Goal: Task Accomplishment & Management: Complete application form

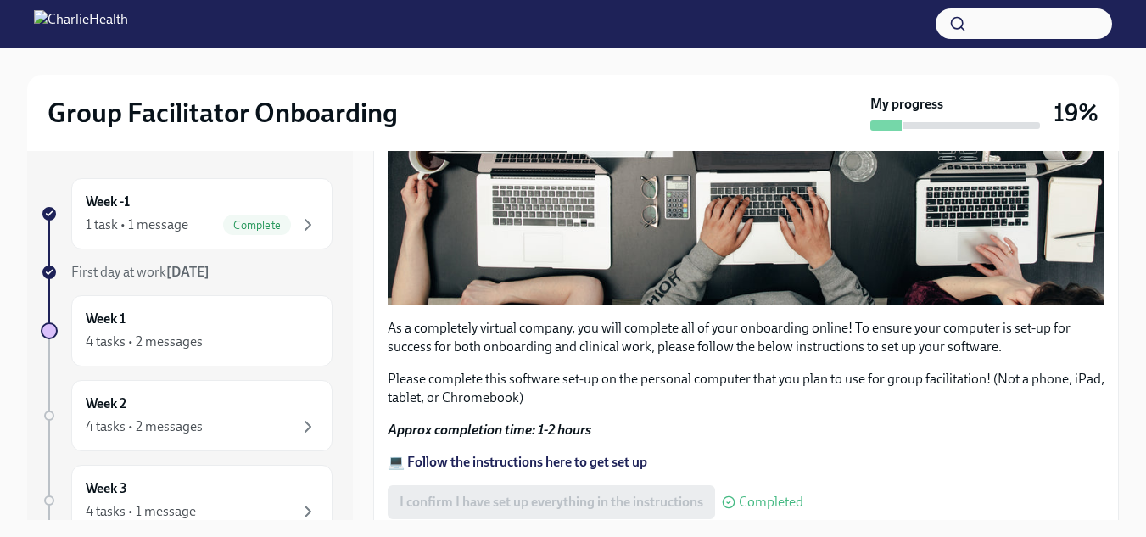
scroll to position [652, 0]
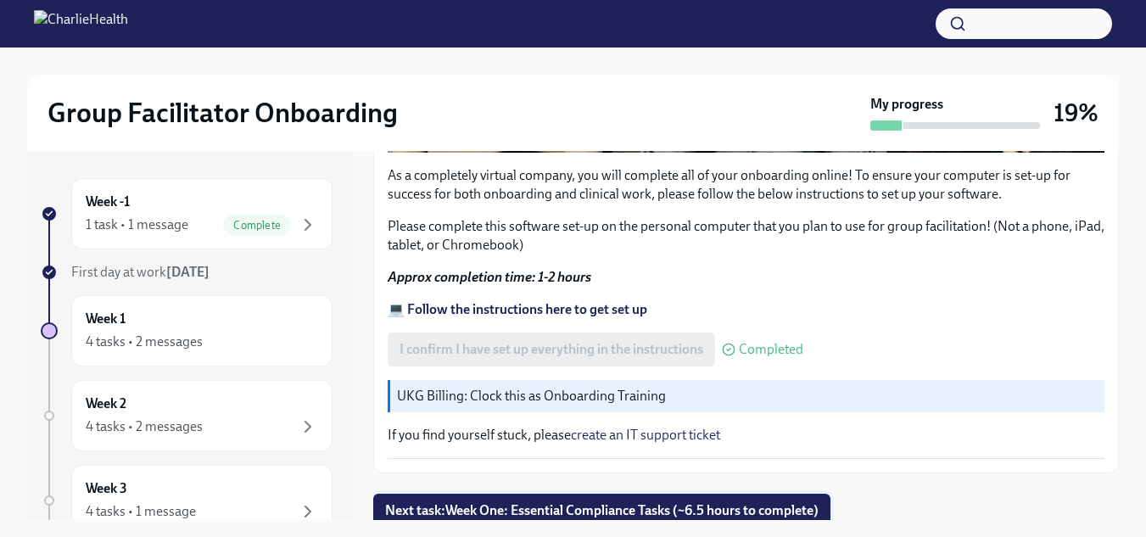
click at [494, 510] on span "Next task : Week One: Essential Compliance Tasks (~6.5 hours to complete)" at bounding box center [601, 510] width 433 height 17
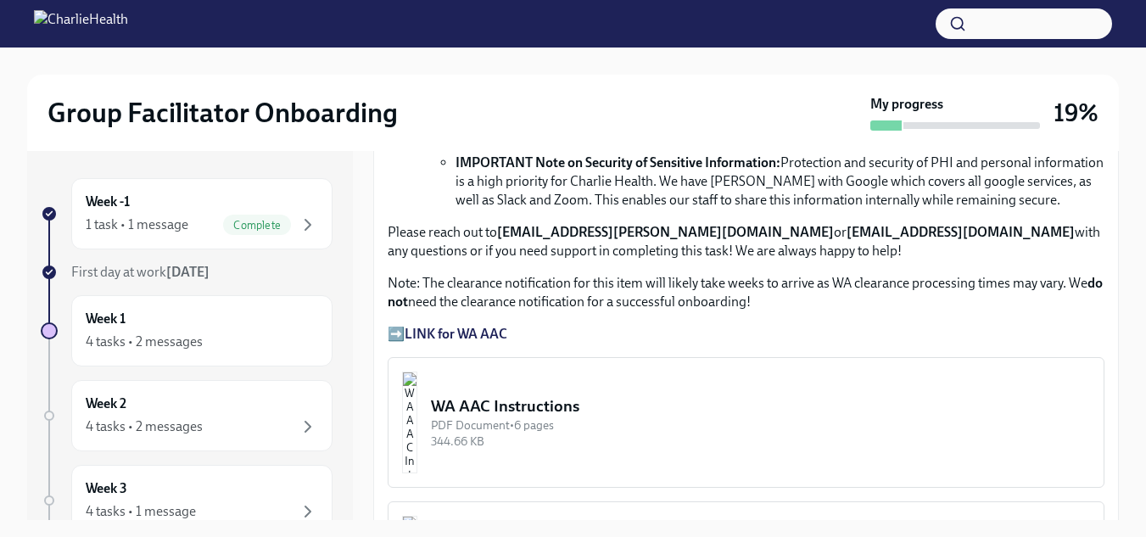
scroll to position [1158, 0]
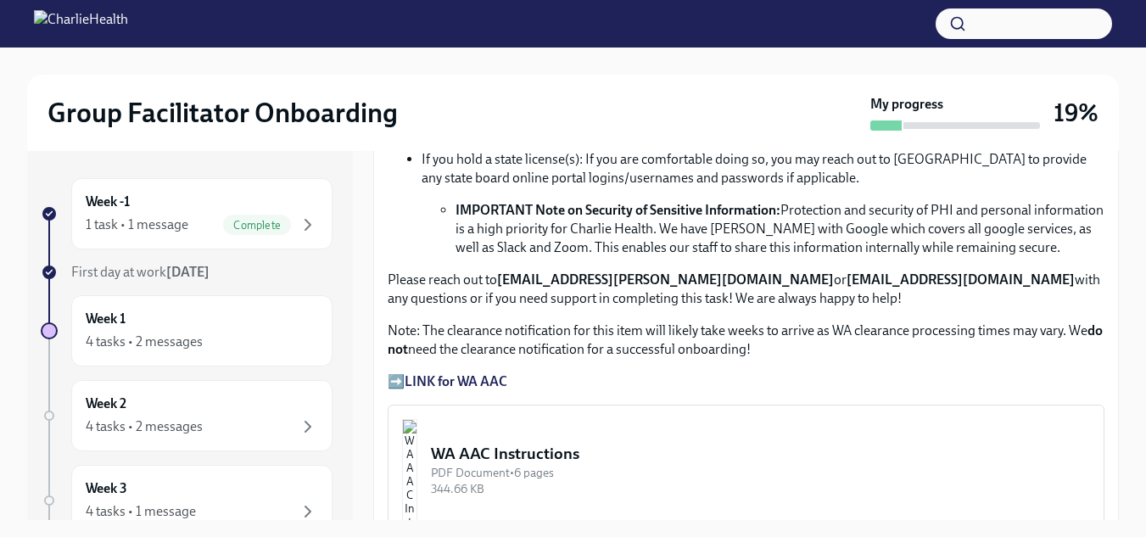
click at [477, 373] on strong "LINK for WA AAC" at bounding box center [455, 381] width 103 height 16
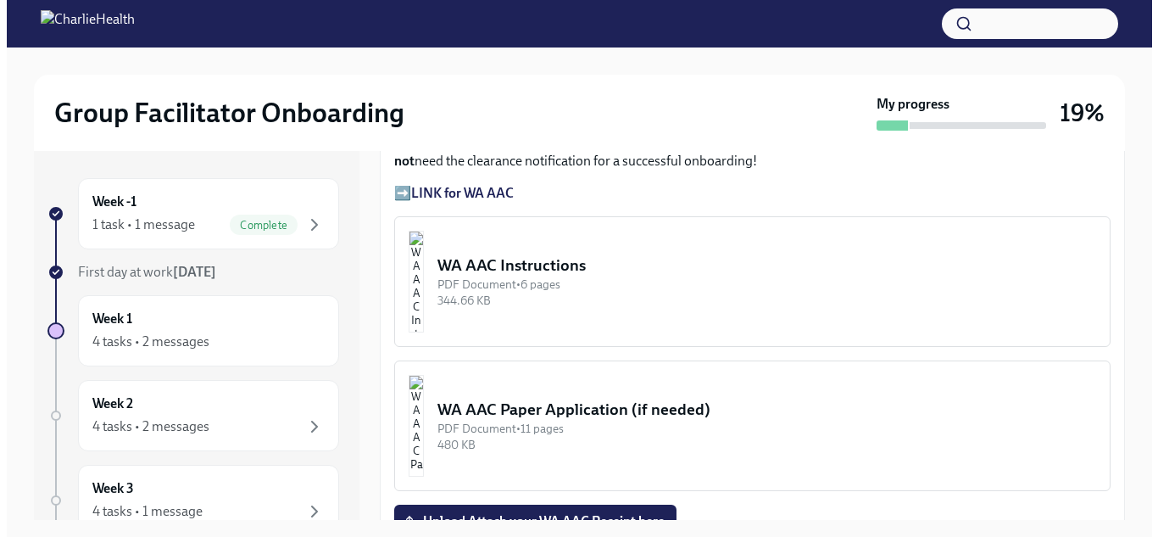
scroll to position [1346, 0]
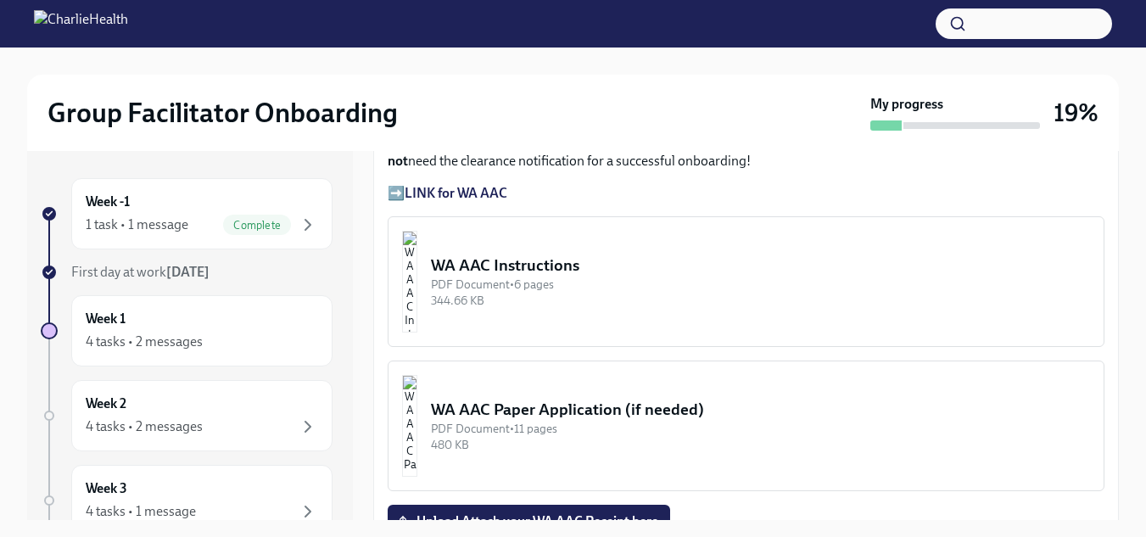
click at [649, 299] on div "344.66 KB" at bounding box center [760, 301] width 659 height 16
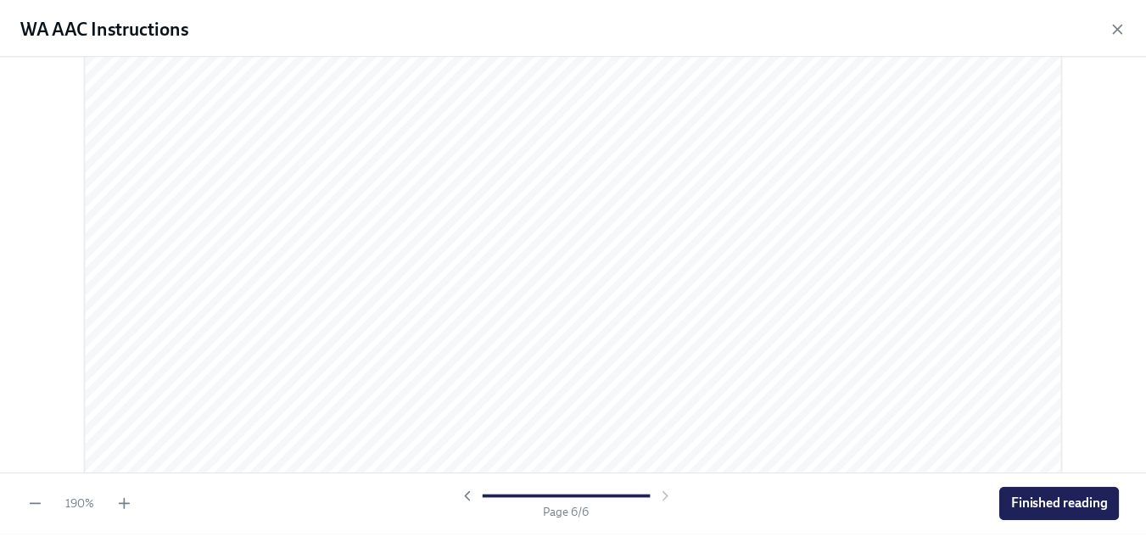
scroll to position [7351, 0]
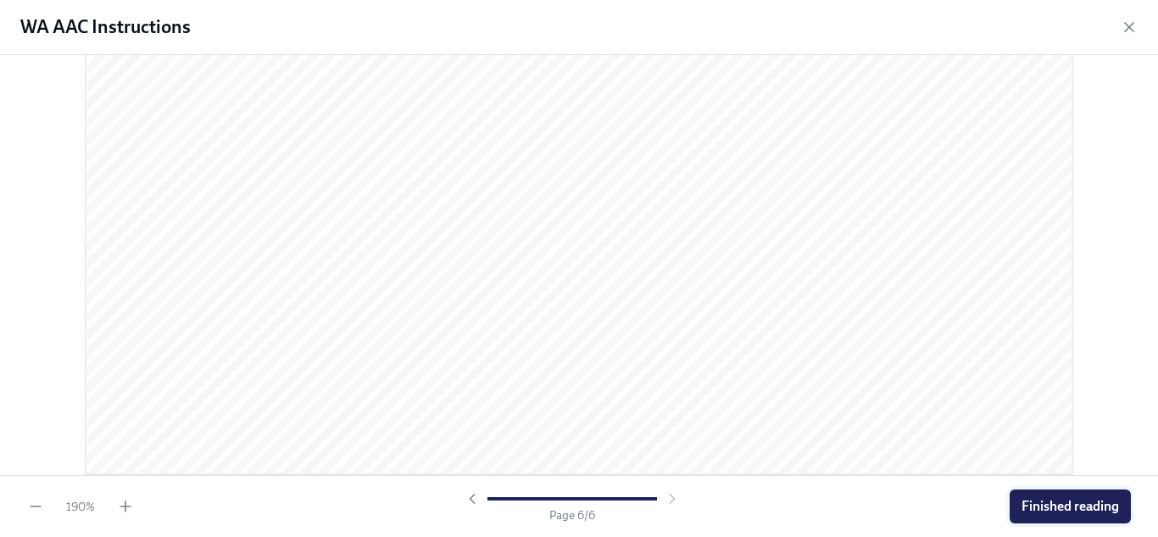
click at [1038, 509] on span "Finished reading" at bounding box center [1071, 506] width 98 height 17
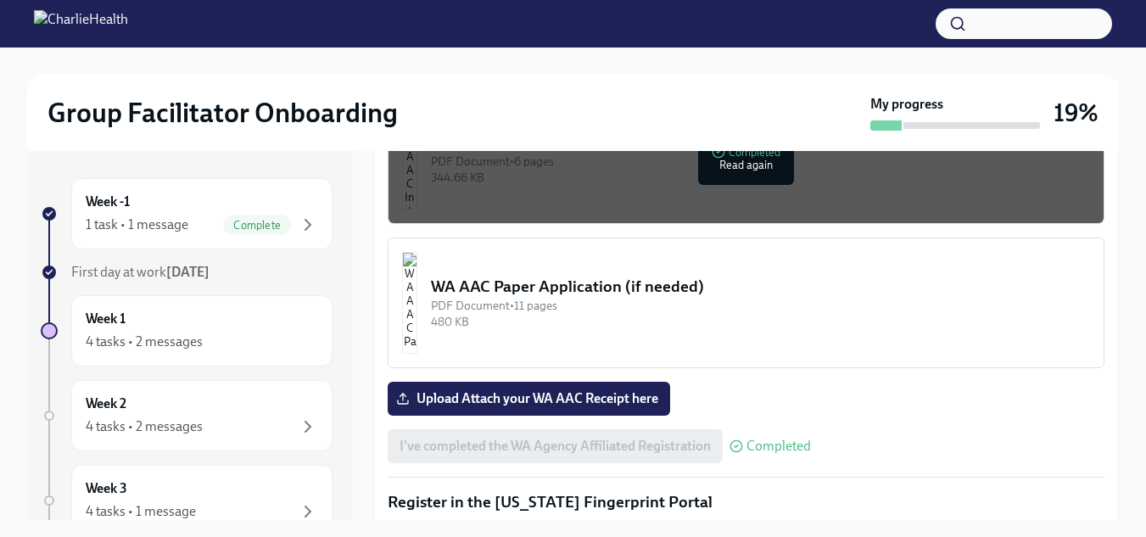
scroll to position [1470, 0]
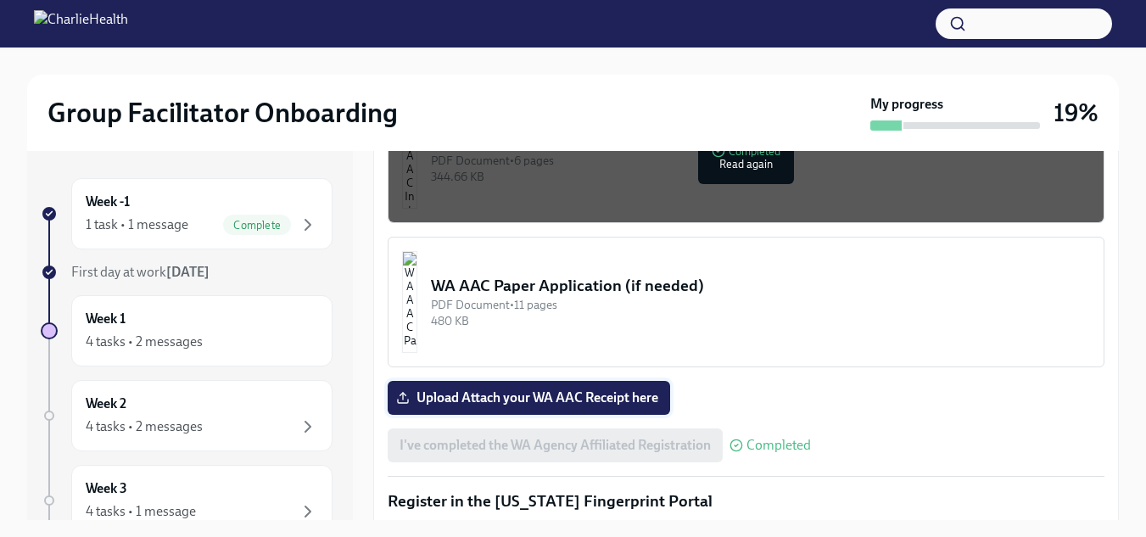
click at [605, 389] on span "Upload Attach your WA AAC Receipt here" at bounding box center [528, 397] width 259 height 17
click at [0, 0] on input "Upload Attach your WA AAC Receipt here" at bounding box center [0, 0] width 0 height 0
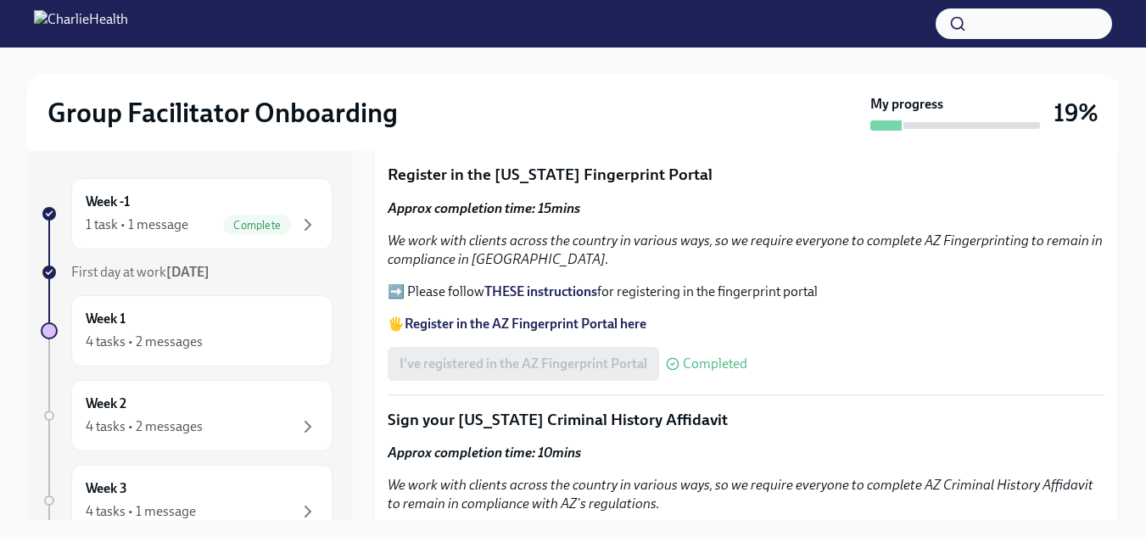
scroll to position [1798, 0]
click at [555, 284] on strong "THESE instructions" at bounding box center [540, 290] width 113 height 16
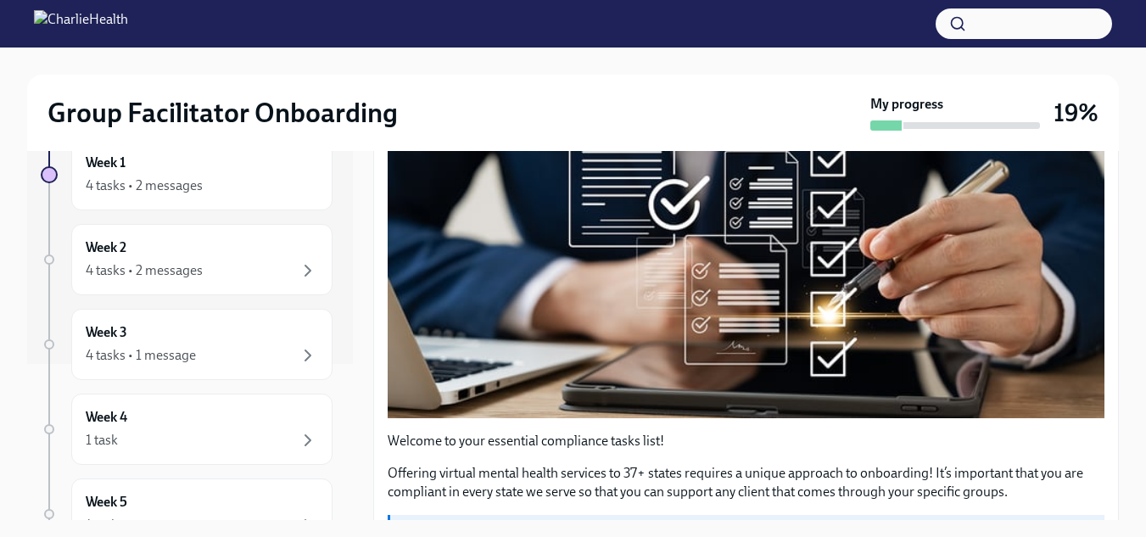
scroll to position [158, 0]
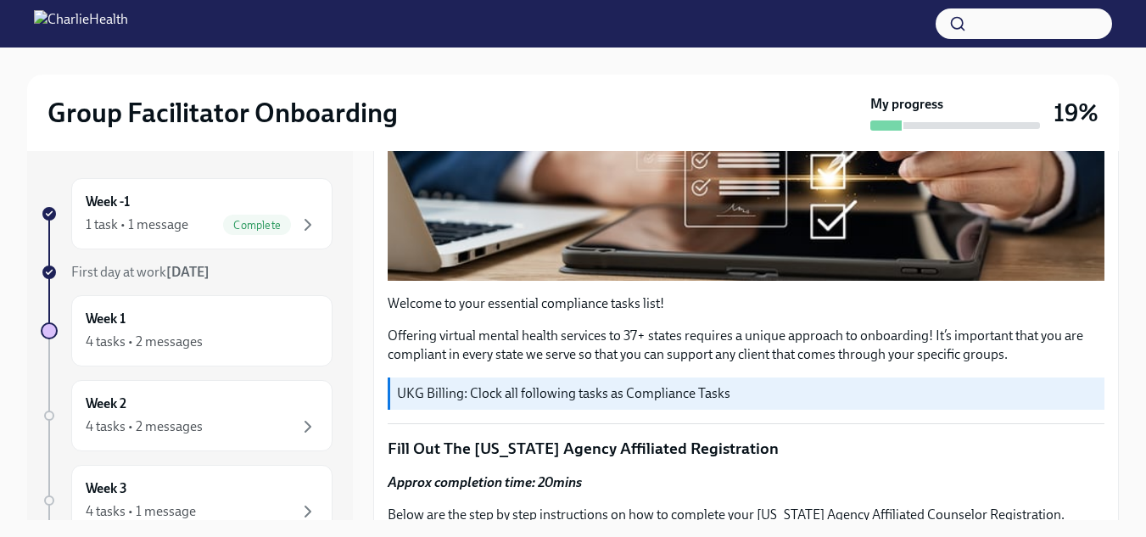
scroll to position [443, 0]
